Goal: Transaction & Acquisition: Obtain resource

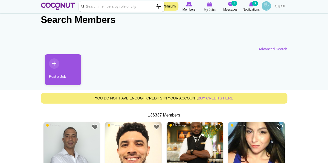
scroll to position [11, 0]
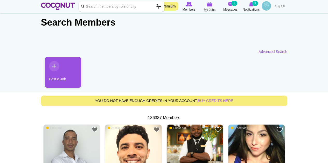
click at [158, 4] on span at bounding box center [158, 6] width 10 height 10
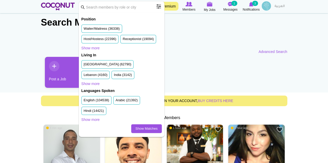
click at [101, 9] on input "Keyword" at bounding box center [121, 7] width 85 height 12
type input "bartender"
click at [142, 127] on link "Show Matches" at bounding box center [146, 129] width 30 height 9
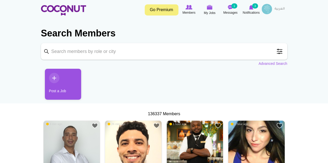
click at [281, 50] on span at bounding box center [279, 51] width 10 height 10
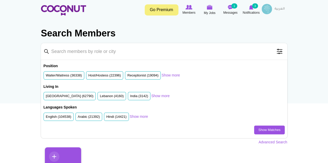
click at [180, 52] on input "Keyword" at bounding box center [164, 51] width 246 height 17
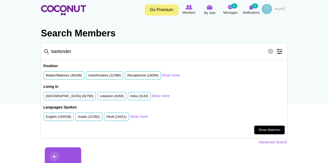
type input "bartender"
click at [263, 129] on link "Show Matches" at bounding box center [269, 130] width 30 height 9
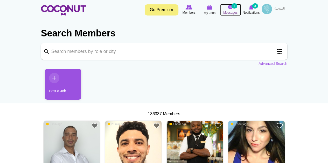
click at [233, 8] on small "1" at bounding box center [234, 5] width 6 height 5
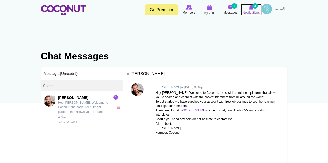
click at [251, 5] on img at bounding box center [251, 7] width 4 height 5
click at [194, 9] on icon at bounding box center [189, 7] width 20 height 6
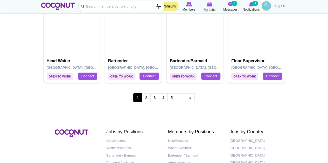
scroll to position [959, 0]
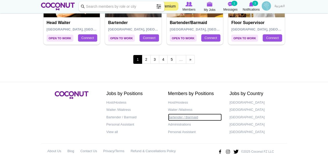
click at [180, 114] on link "Bartender / Barmaid" at bounding box center [195, 118] width 54 height 8
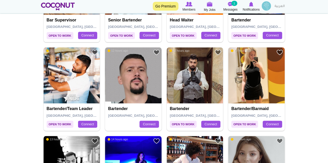
scroll to position [302, 0]
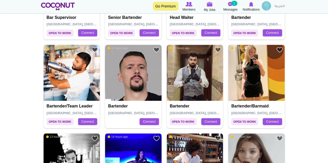
click at [253, 86] on img at bounding box center [256, 73] width 56 height 56
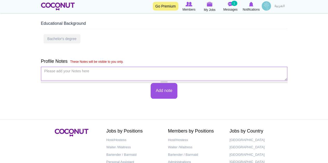
scroll to position [273, 0]
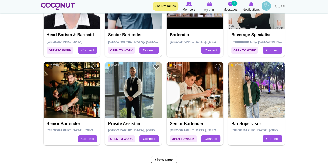
scroll to position [822, 0]
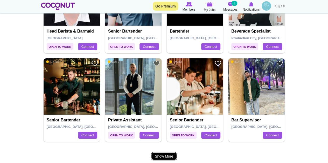
click at [168, 154] on link "Show More" at bounding box center [164, 157] width 26 height 8
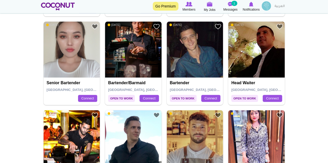
scroll to position [320, 0]
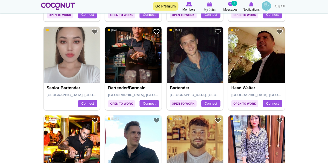
click at [80, 86] on h4 "Senior Bartender" at bounding box center [73, 88] width 52 height 5
click at [69, 61] on img at bounding box center [72, 55] width 56 height 56
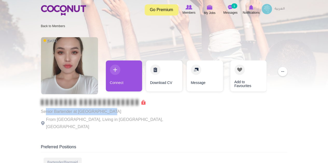
drag, startPoint x: 108, startPoint y: 112, endPoint x: 46, endPoint y: 114, distance: 61.9
click at [46, 114] on p "Senior Bartender at Jumeirah Hotels" at bounding box center [112, 111] width 142 height 7
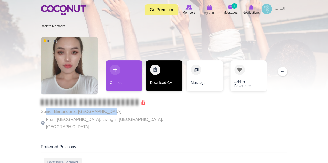
click at [168, 76] on link "Download CV" at bounding box center [164, 76] width 36 height 31
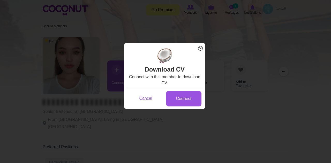
click at [200, 46] on span "x" at bounding box center [200, 48] width 7 height 7
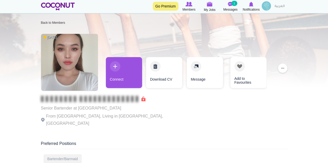
scroll to position [3, 0]
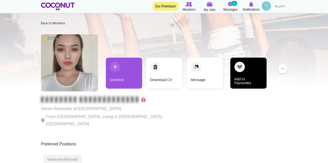
click at [246, 66] on link "Add to Favourites" at bounding box center [248, 73] width 36 height 31
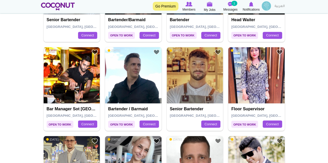
scroll to position [408, 0]
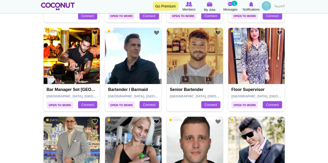
click at [203, 84] on div "Senior Bartender Dubai, United Arab Emirates Connect" at bounding box center [194, 97] width 56 height 27
click at [211, 103] on link "Connect" at bounding box center [210, 104] width 19 height 7
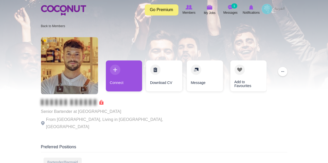
drag, startPoint x: 120, startPoint y: 112, endPoint x: 77, endPoint y: 112, distance: 43.0
click at [77, 112] on p "Senior Bartender at Jumeirah Marsa Al Arab" at bounding box center [112, 111] width 142 height 7
drag, startPoint x: 16, startPoint y: 1, endPoint x: 95, endPoint y: 125, distance: 147.7
click at [95, 125] on div "6 days ago Senior Bartender at Jumeirah Marsa Al Arab From Italy, Living in Dub…" at bounding box center [112, 84] width 142 height 99
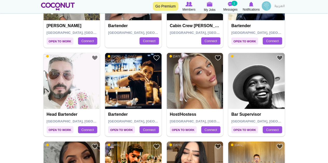
scroll to position [563, 0]
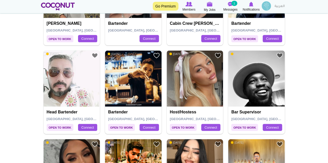
click at [197, 94] on img at bounding box center [194, 79] width 56 height 56
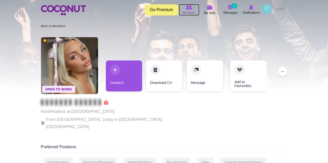
click at [190, 7] on img at bounding box center [188, 7] width 7 height 5
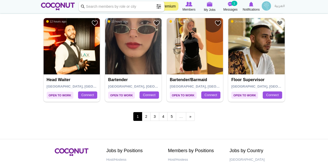
scroll to position [903, 0]
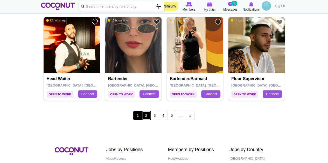
click at [148, 115] on link "2" at bounding box center [146, 115] width 9 height 9
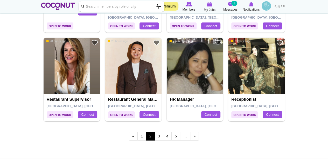
scroll to position [903, 0]
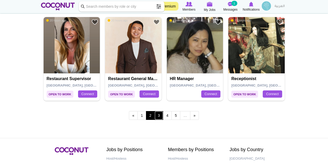
click at [158, 116] on link "3" at bounding box center [158, 115] width 9 height 9
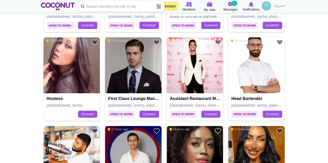
scroll to position [262, 0]
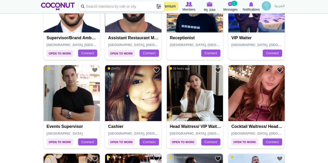
scroll to position [771, 0]
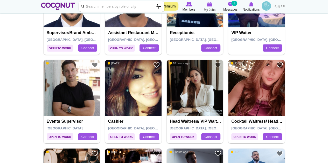
click at [199, 98] on img at bounding box center [194, 88] width 56 height 56
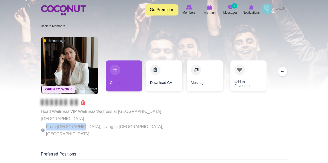
drag, startPoint x: 79, startPoint y: 120, endPoint x: 35, endPoint y: 119, distance: 44.0
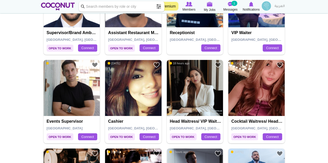
click at [263, 110] on img at bounding box center [256, 88] width 56 height 56
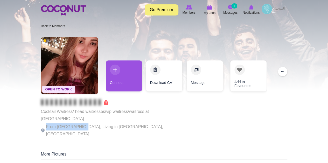
drag, startPoint x: 78, startPoint y: 120, endPoint x: 36, endPoint y: 121, distance: 42.5
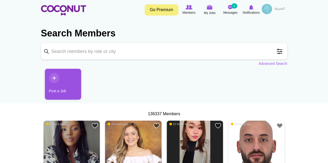
click at [165, 9] on link "Go Premium" at bounding box center [161, 9] width 34 height 11
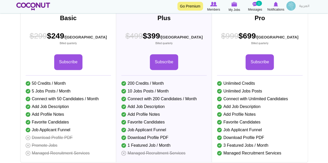
scroll to position [98, 0]
